Goal: Task Accomplishment & Management: Use online tool/utility

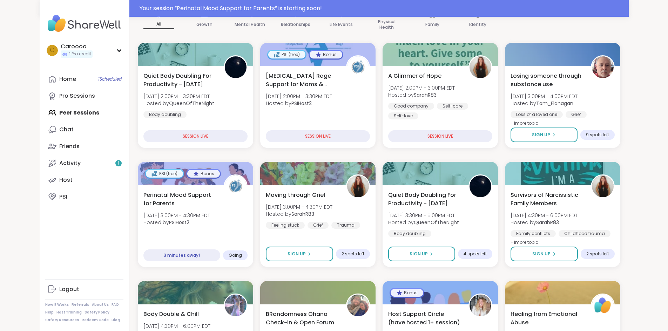
scroll to position [163, 0]
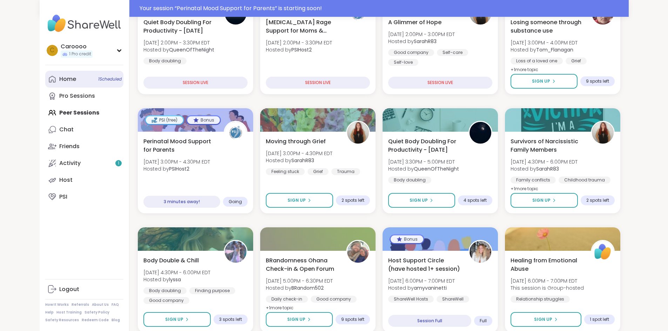
click at [47, 78] on link "Home 1 Scheduled" at bounding box center [84, 79] width 78 height 17
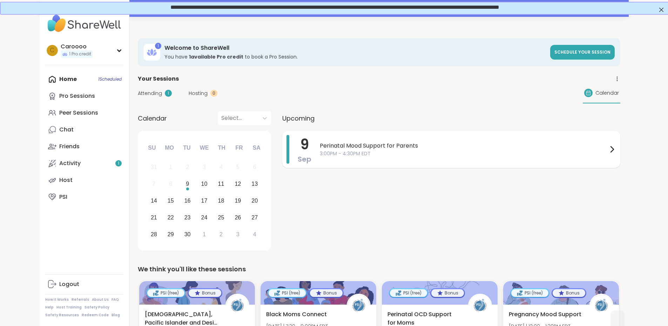
click at [320, 155] on span "3:00PM - 4:30PM EDT" at bounding box center [464, 153] width 288 height 7
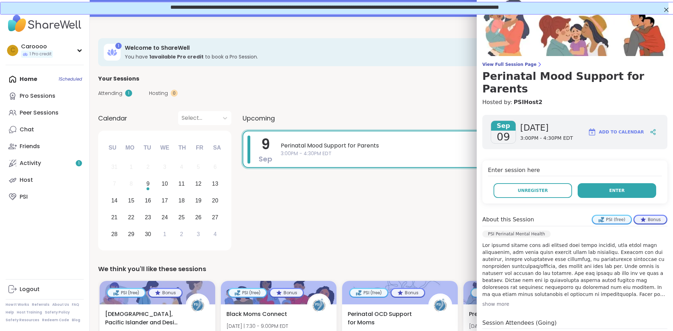
click at [596, 183] on button "Enter" at bounding box center [617, 190] width 79 height 15
